Goal: Find contact information: Find contact information

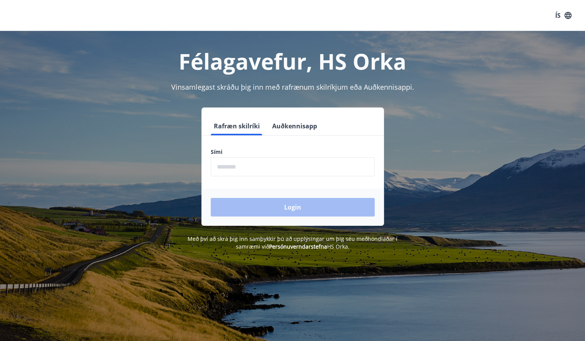
click at [259, 165] on input "phone" at bounding box center [293, 166] width 164 height 19
type input "********"
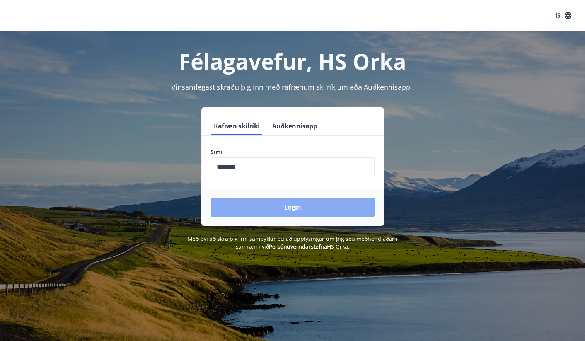
click at [293, 213] on button "Login" at bounding box center [293, 207] width 164 height 19
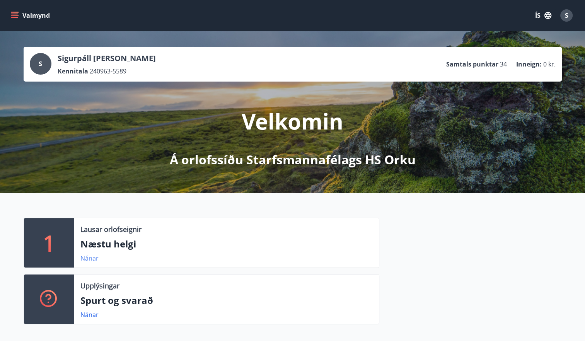
click at [92, 259] on link "Nánar" at bounding box center [89, 258] width 18 height 9
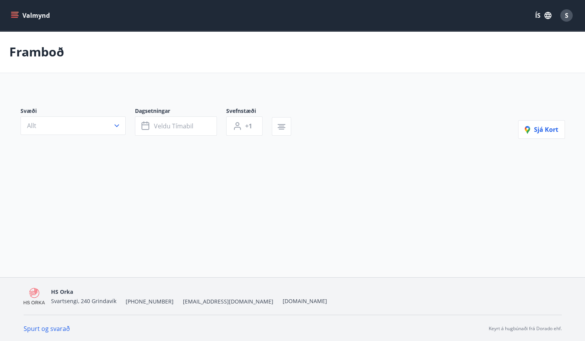
type input "*"
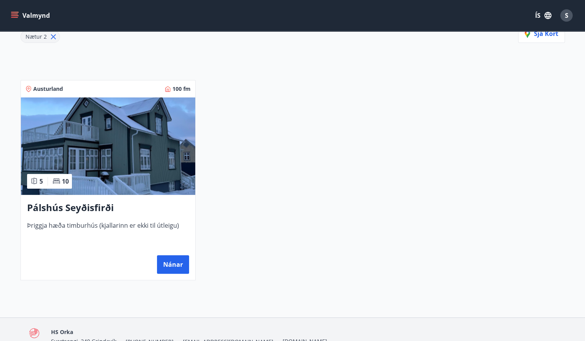
scroll to position [157, 0]
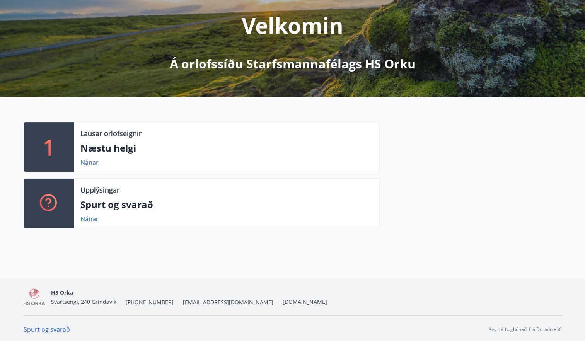
scroll to position [97, 0]
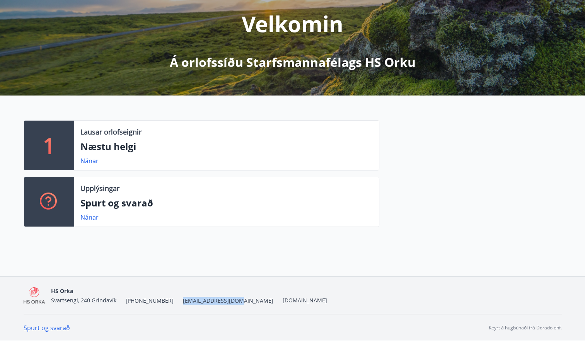
drag, startPoint x: 168, startPoint y: 300, endPoint x: 220, endPoint y: 307, distance: 52.2
click at [220, 307] on div "HS [PERSON_NAME], 240 Grindavík [PHONE_NUMBER] [EMAIL_ADDRESS][DOMAIN_NAME] [DO…" at bounding box center [293, 295] width 538 height 37
copy span "[EMAIL_ADDRESS][DOMAIN_NAME]"
